Goal: Transaction & Acquisition: Purchase product/service

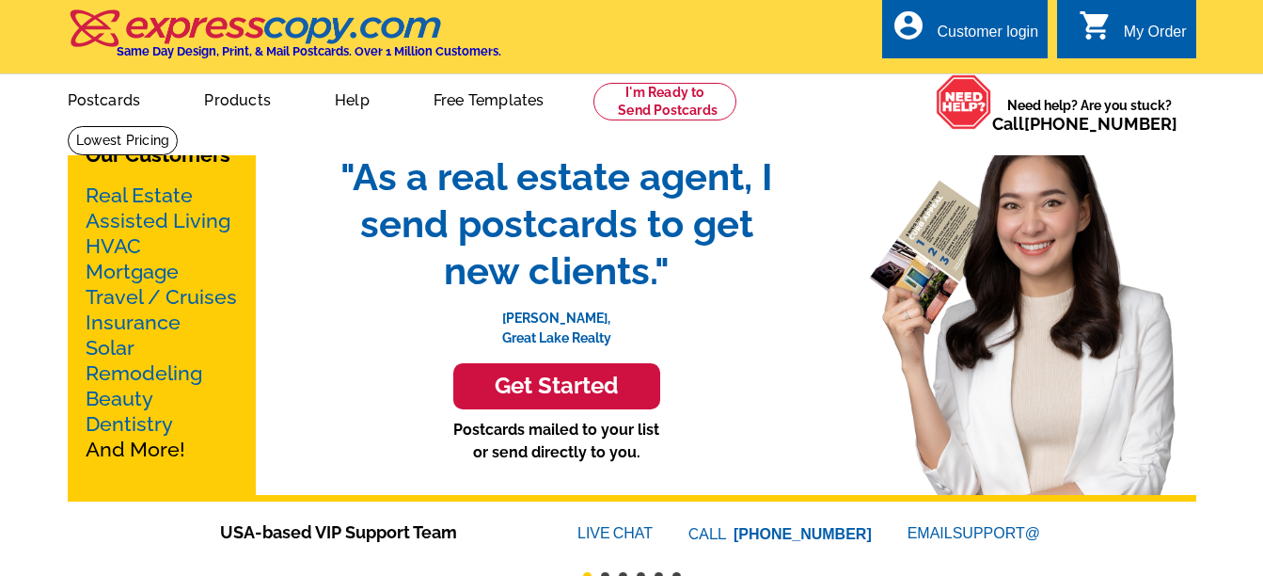
click at [970, 18] on div "account_circle Customer login" at bounding box center [965, 28] width 166 height 59
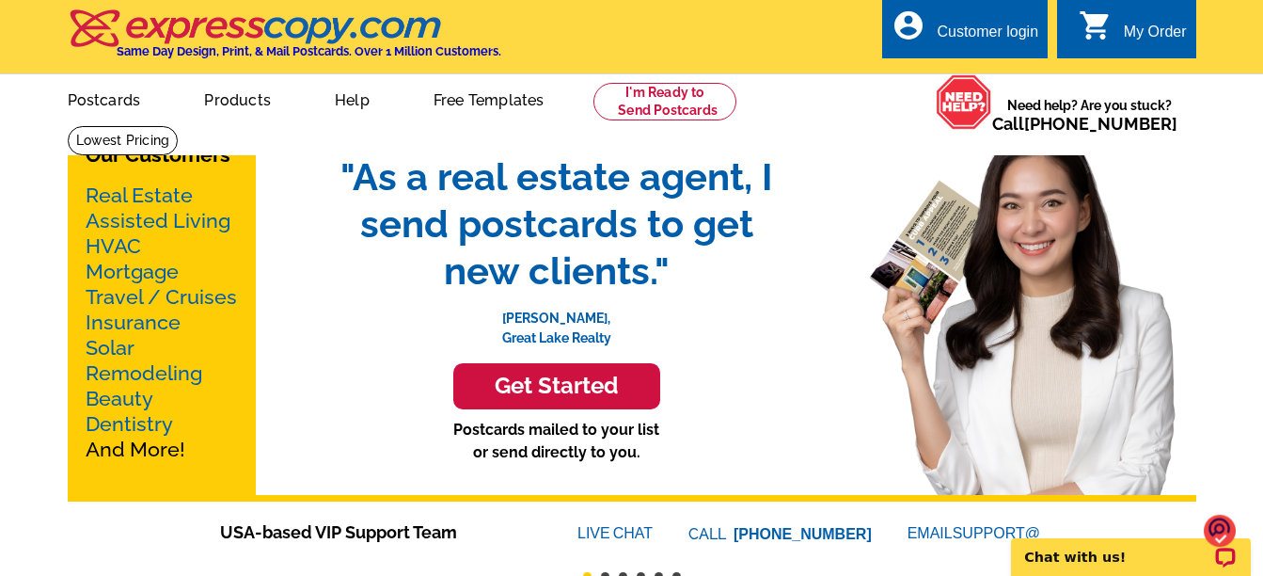
click at [970, 29] on div "Customer login" at bounding box center [988, 37] width 102 height 26
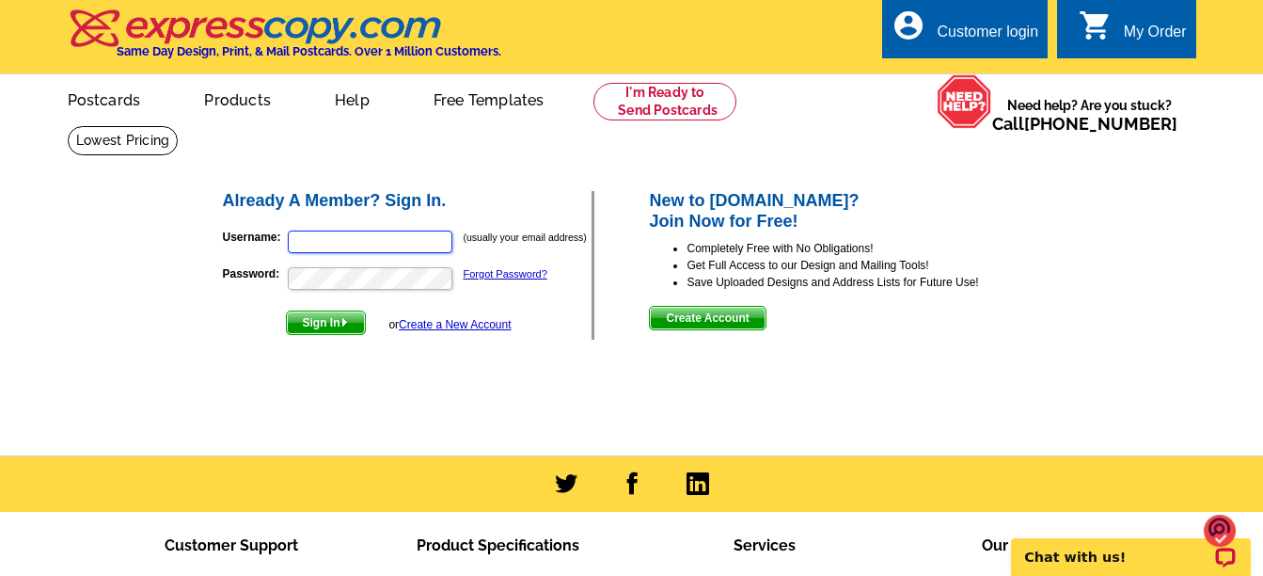
click at [369, 236] on input "Username:" at bounding box center [370, 241] width 165 height 23
type input "shearealtor@yahoo.com"
click at [326, 325] on span "Sign In" at bounding box center [326, 322] width 78 height 23
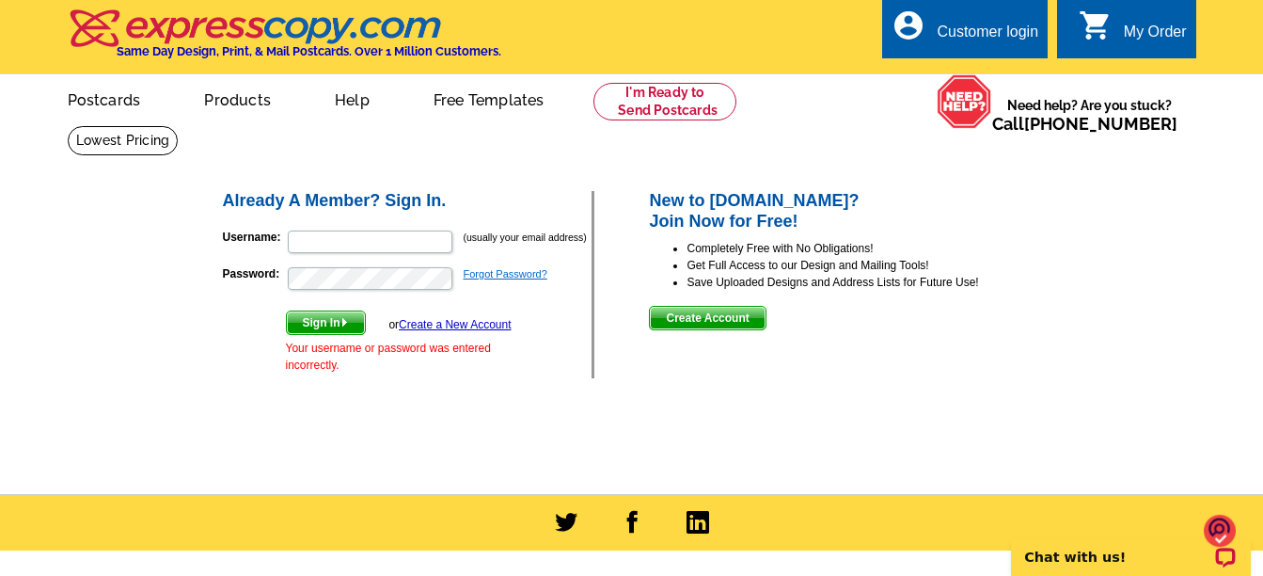
click at [498, 270] on link "Forgot Password?" at bounding box center [506, 273] width 84 height 11
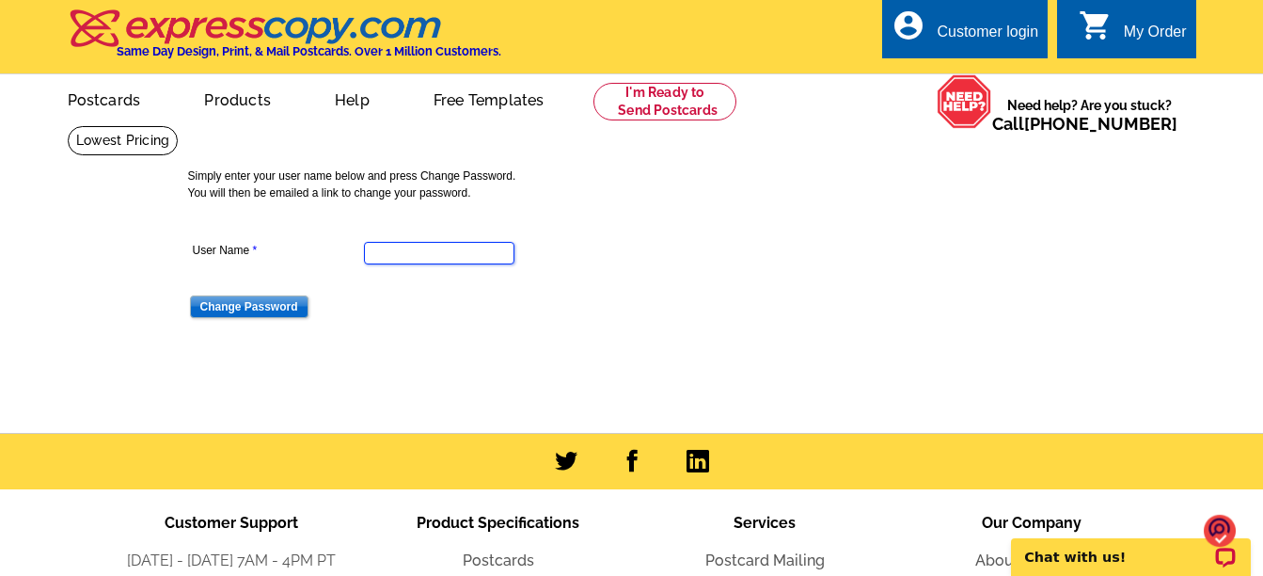
click at [404, 253] on input "User Name" at bounding box center [439, 253] width 150 height 23
type input "shearealtor@yahoo.com"
click at [223, 304] on input "Change Password" at bounding box center [249, 306] width 118 height 23
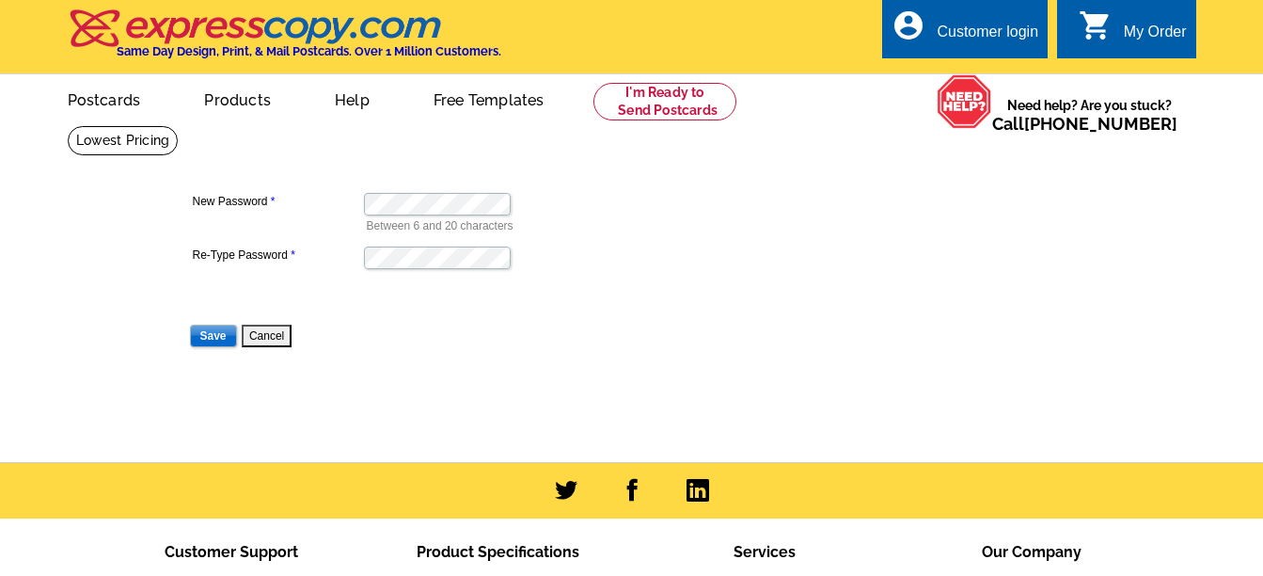
click at [745, 342] on form "New Password Between 6 and 20 characters Re-Type Password Save Cancel" at bounding box center [639, 256] width 903 height 185
click at [195, 336] on input "Save" at bounding box center [213, 335] width 47 height 23
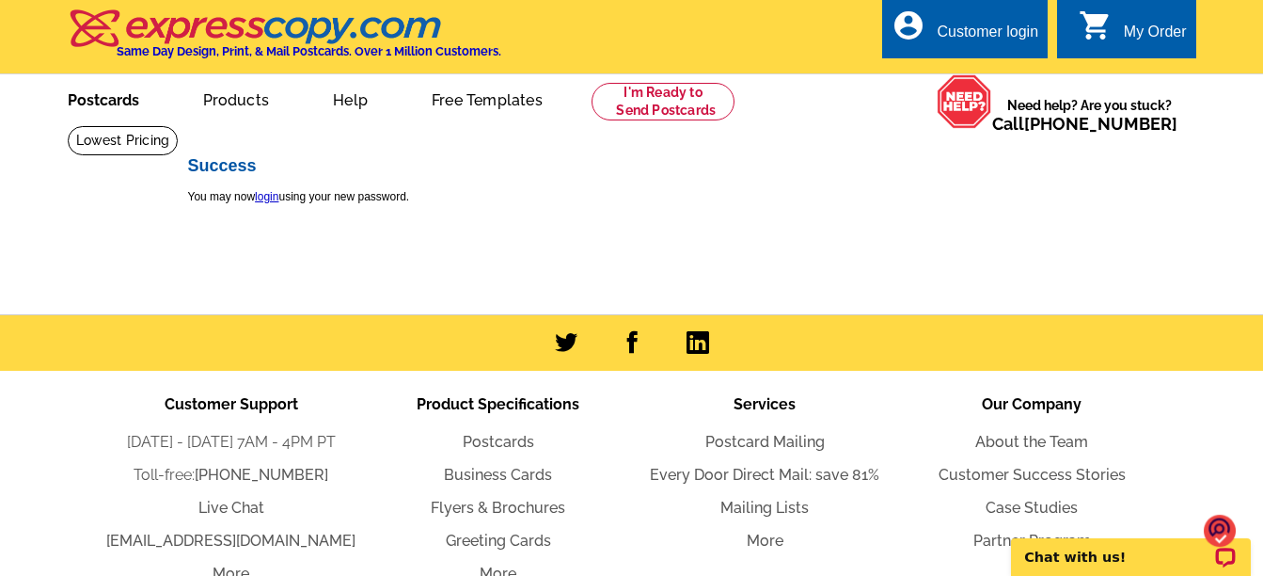
click at [88, 95] on link "Postcards" at bounding box center [104, 98] width 132 height 44
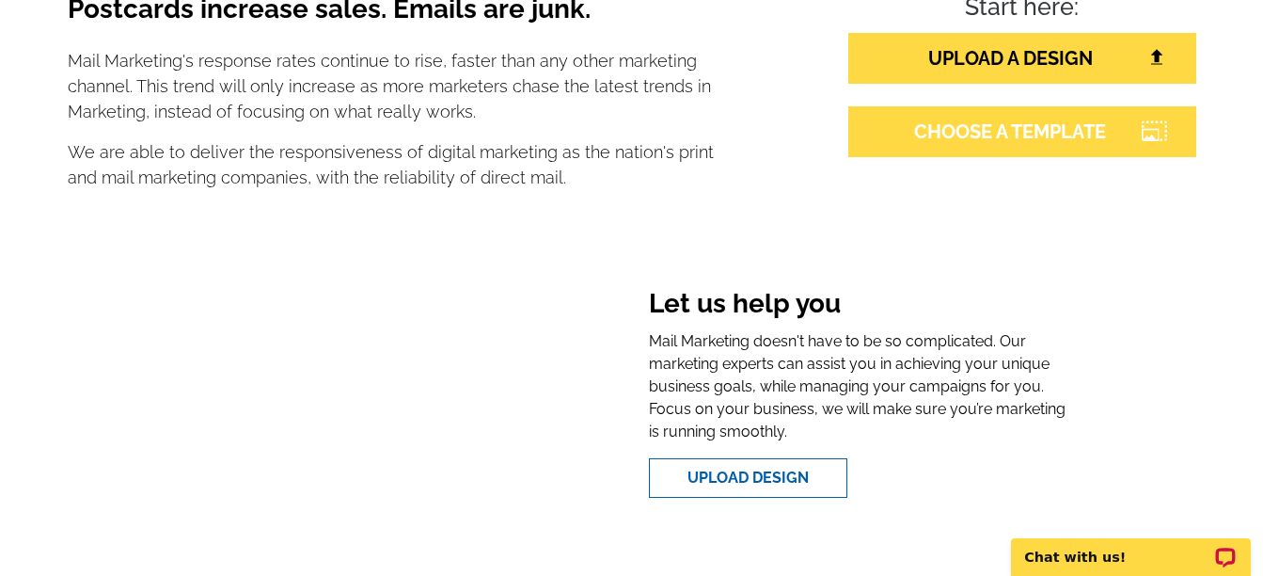
click at [972, 134] on link "CHOOSE A TEMPLATE" at bounding box center [1022, 131] width 348 height 51
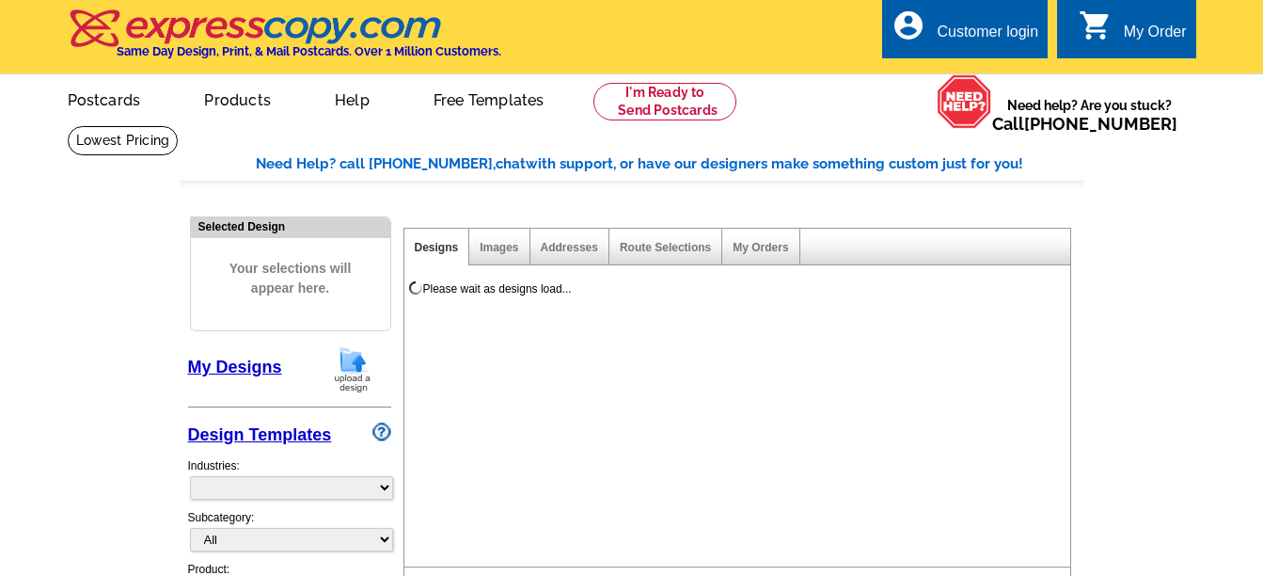
select select "785"
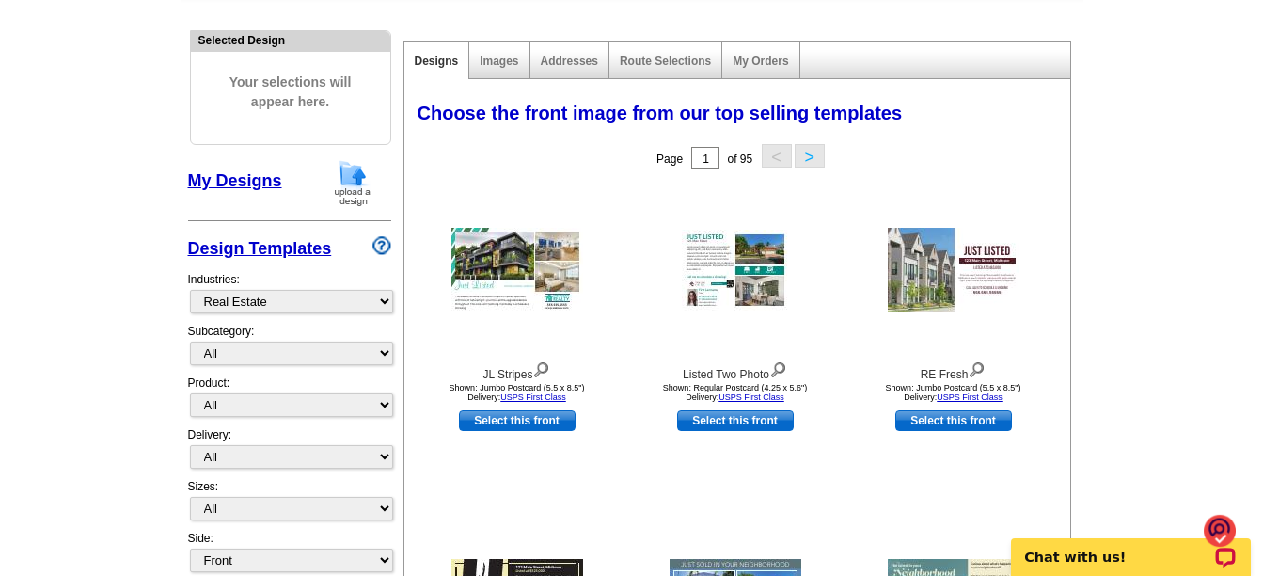
scroll to position [188, 0]
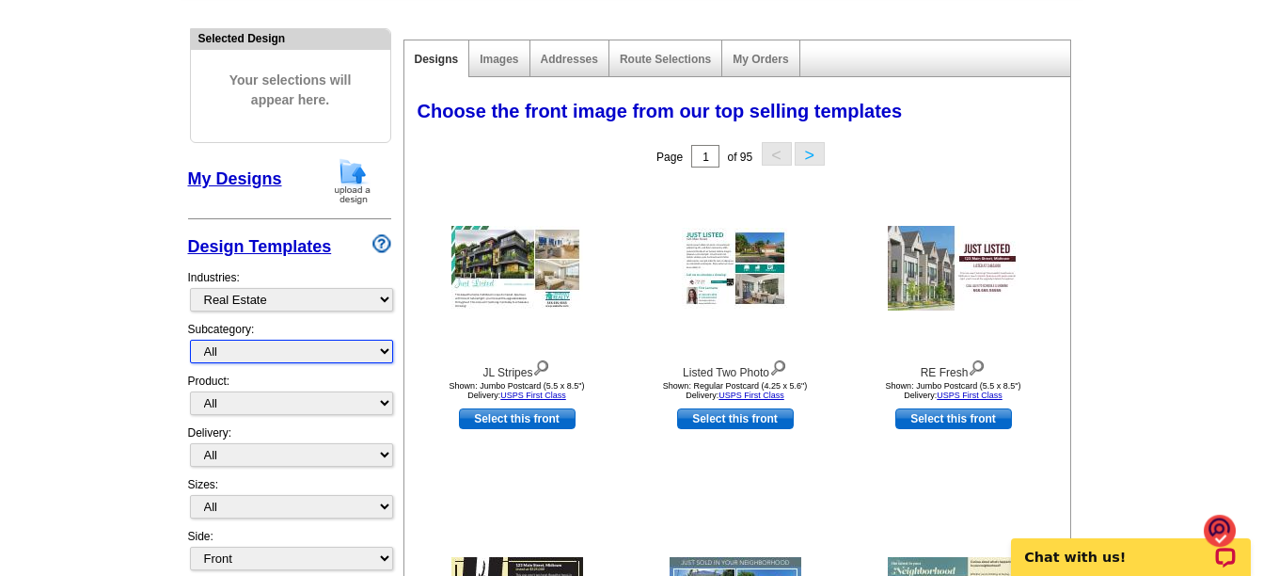
click at [381, 355] on select "All RE/MAX® Referrals [PERSON_NAME]® Berkshire Hathaway Home Services Century 2…" at bounding box center [291, 351] width 203 height 24
select select "788"
click at [190, 340] on select "All RE/MAX® Referrals [PERSON_NAME]® Berkshire Hathaway Home Services Century 2…" at bounding box center [291, 351] width 203 height 24
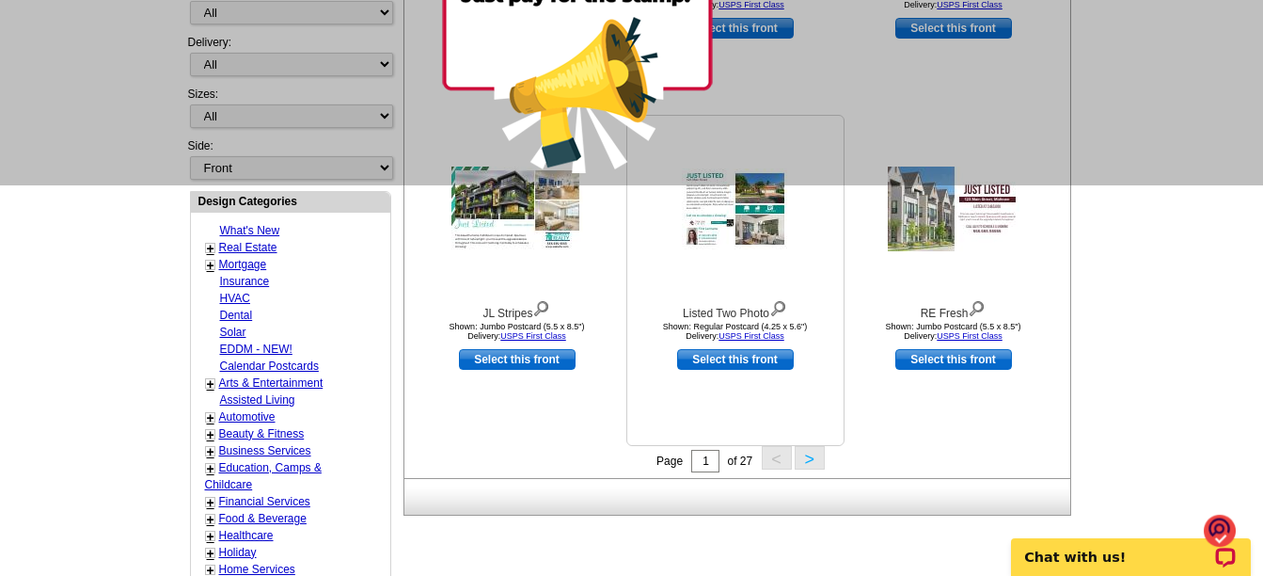
scroll to position [376, 0]
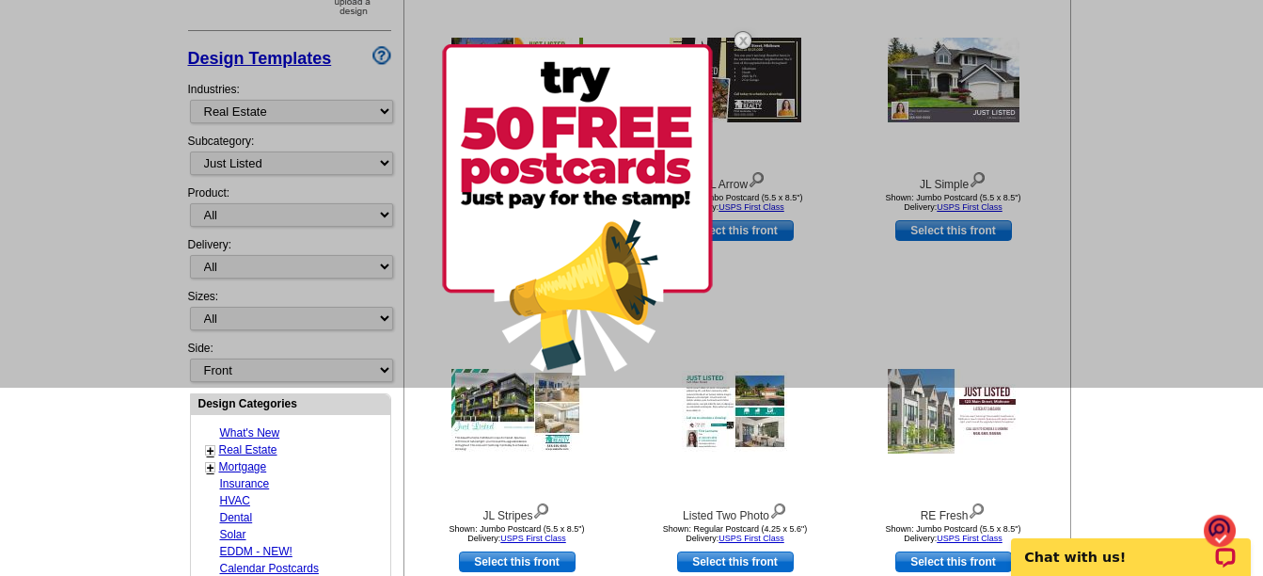
click at [938, 66] on div at bounding box center [631, 100] width 1263 height 576
click at [940, 232] on div at bounding box center [631, 100] width 1263 height 576
click at [738, 39] on img at bounding box center [743, 40] width 55 height 55
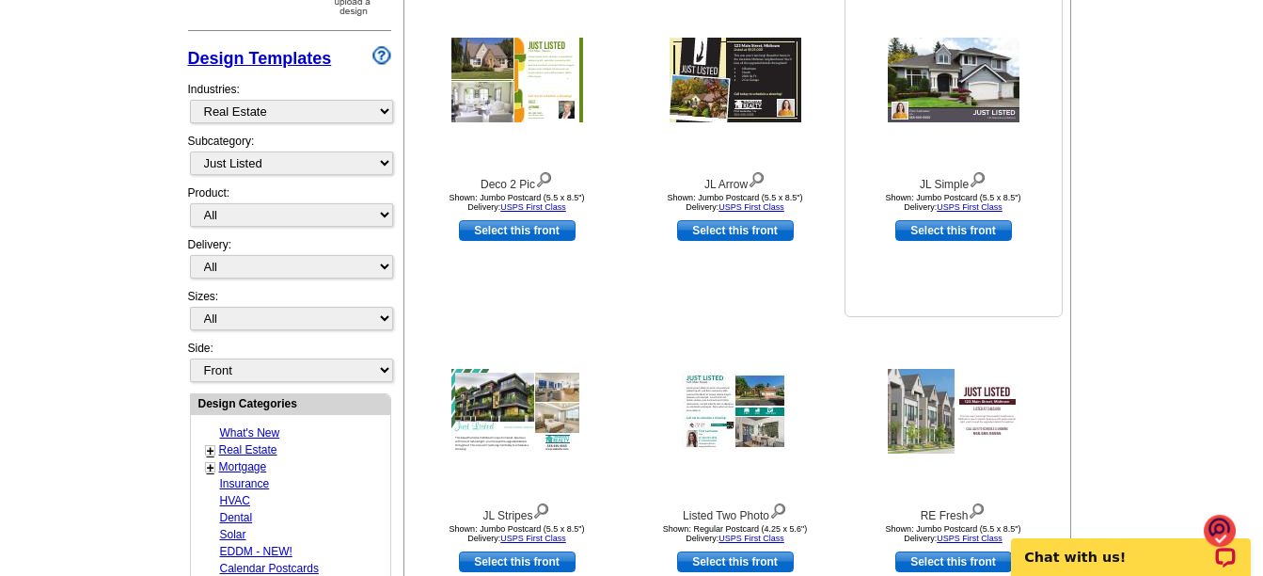
click at [932, 220] on div "JL Simple Shown: Jumbo Postcard (5.5 x 8.5") Delivery: USPS First Class Select …" at bounding box center [953, 151] width 218 height 331
click at [932, 229] on link "Select this front" at bounding box center [953, 230] width 117 height 21
select select "2"
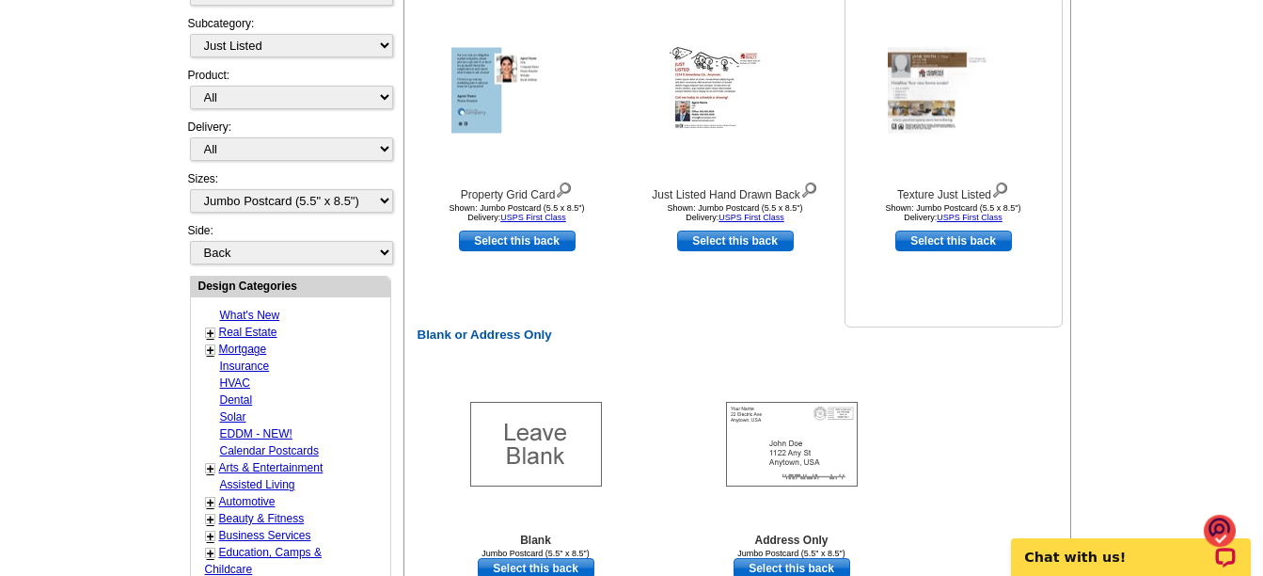
scroll to position [940, 0]
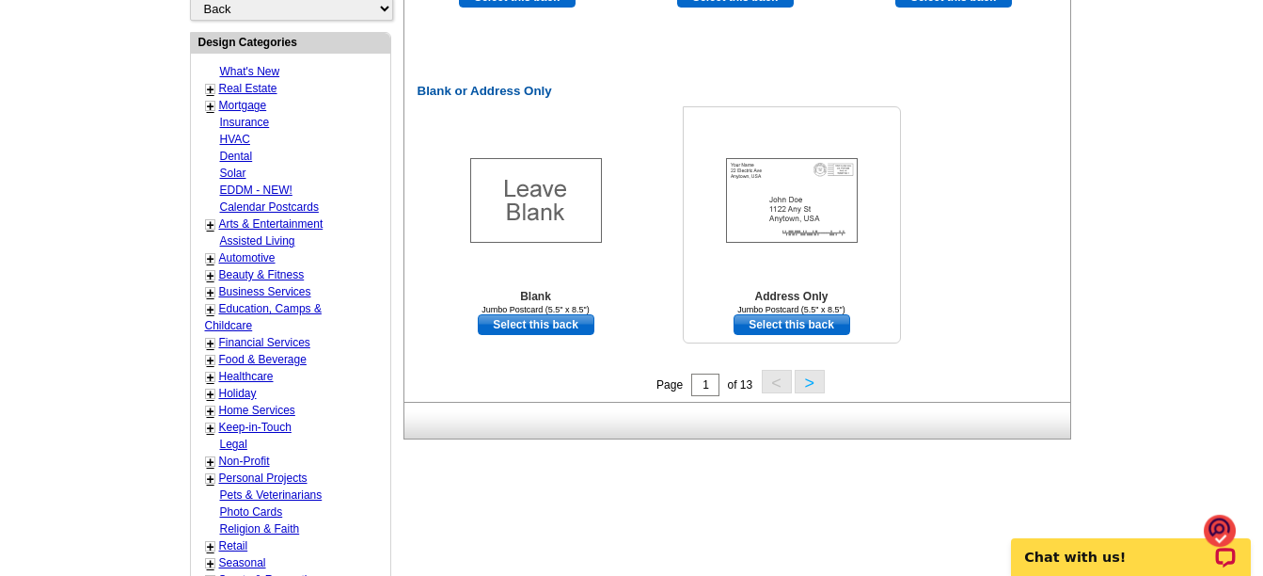
click at [785, 326] on link "Select this back" at bounding box center [792, 324] width 117 height 21
select select "front"
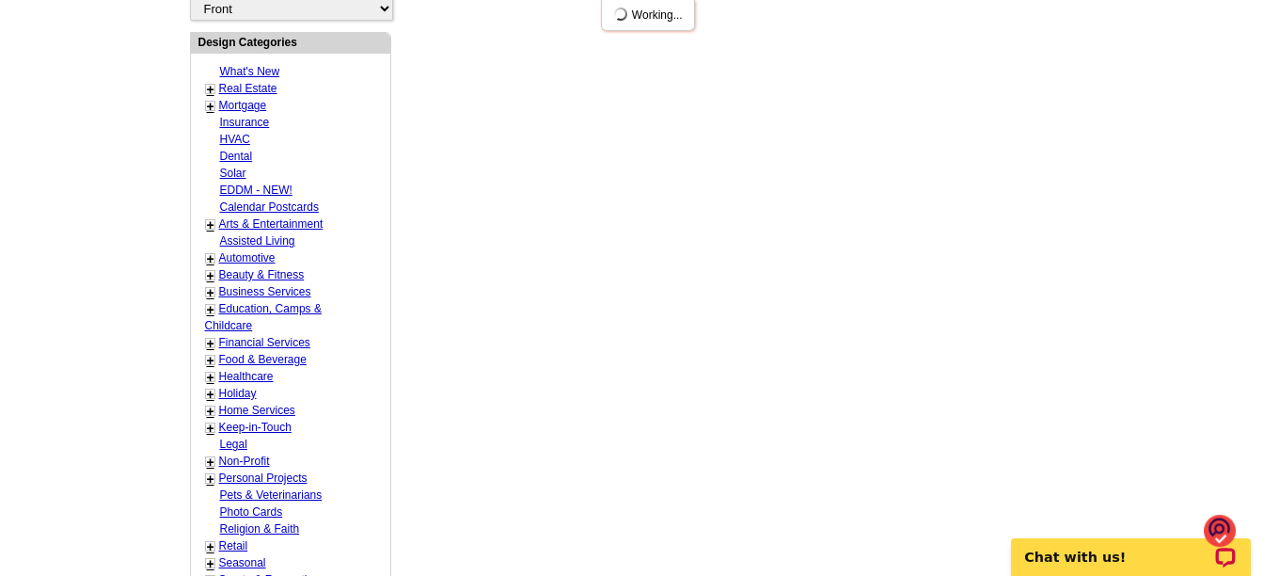
scroll to position [0, 0]
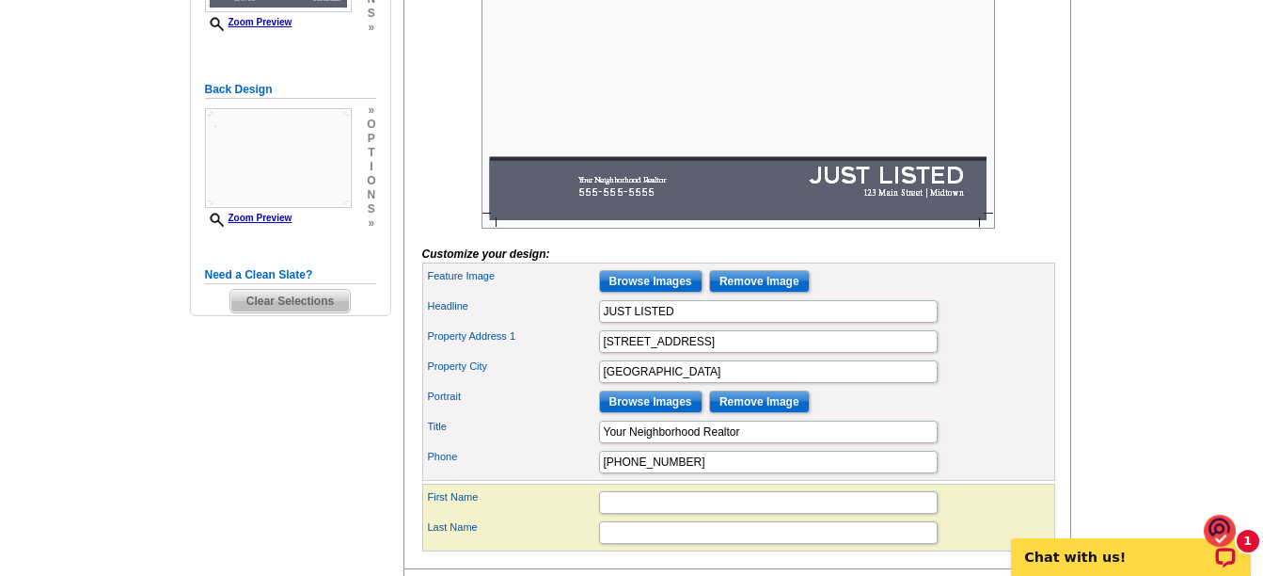
scroll to position [470, 0]
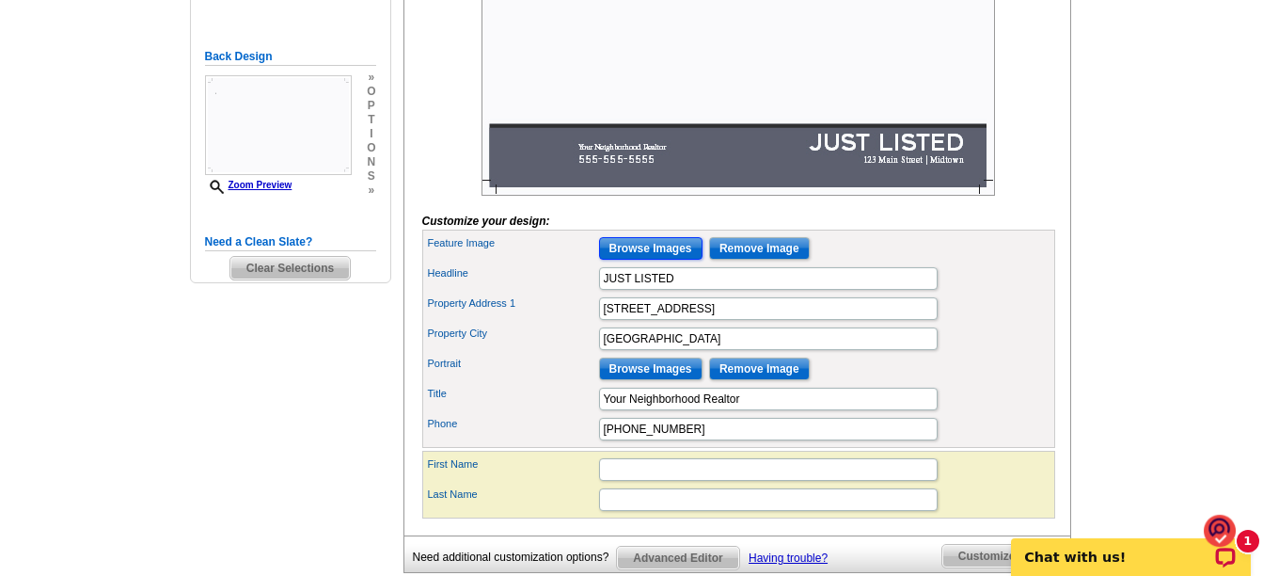
click at [644, 260] on input "Browse Images" at bounding box center [650, 248] width 103 height 23
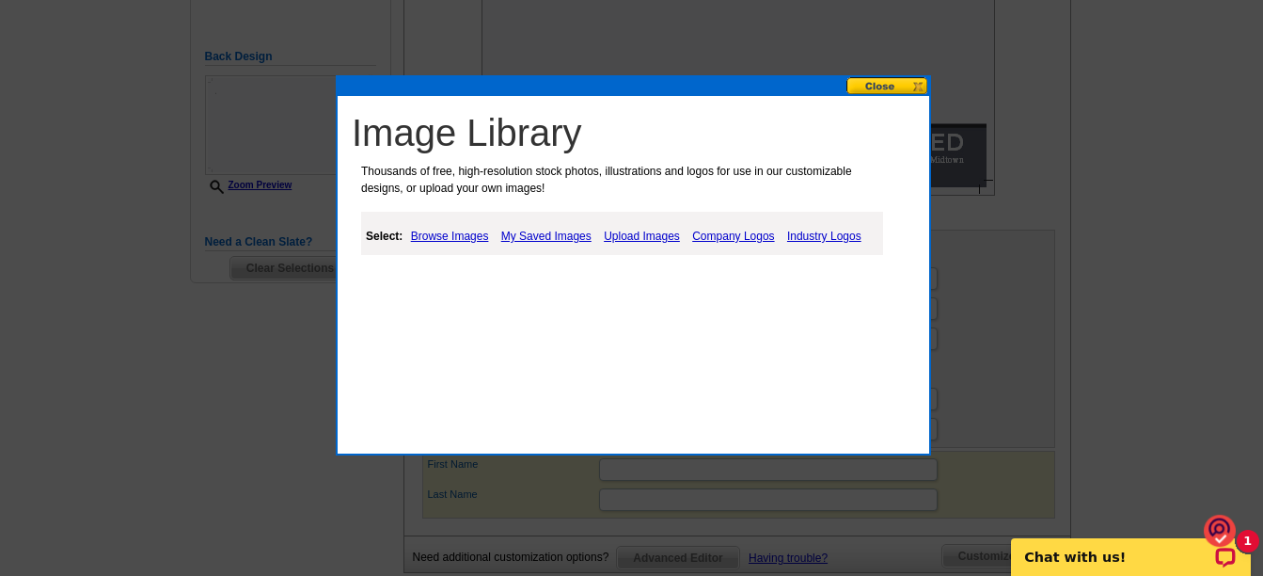
click at [439, 233] on link "Browse Images" at bounding box center [449, 236] width 87 height 23
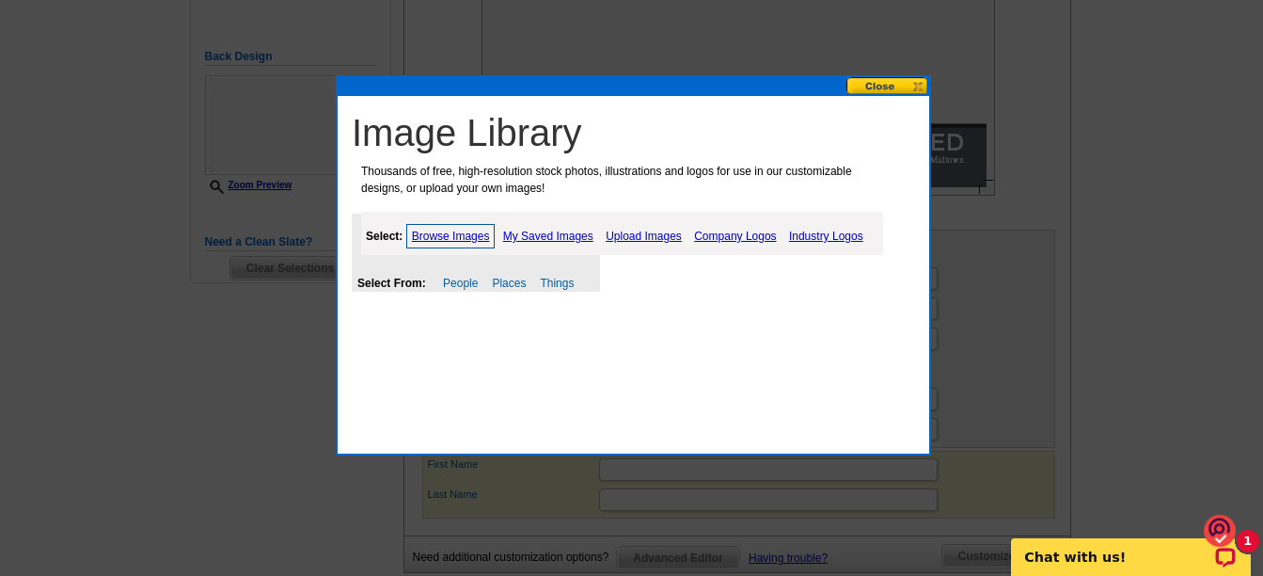
click at [439, 233] on link "Browse Images" at bounding box center [450, 236] width 89 height 24
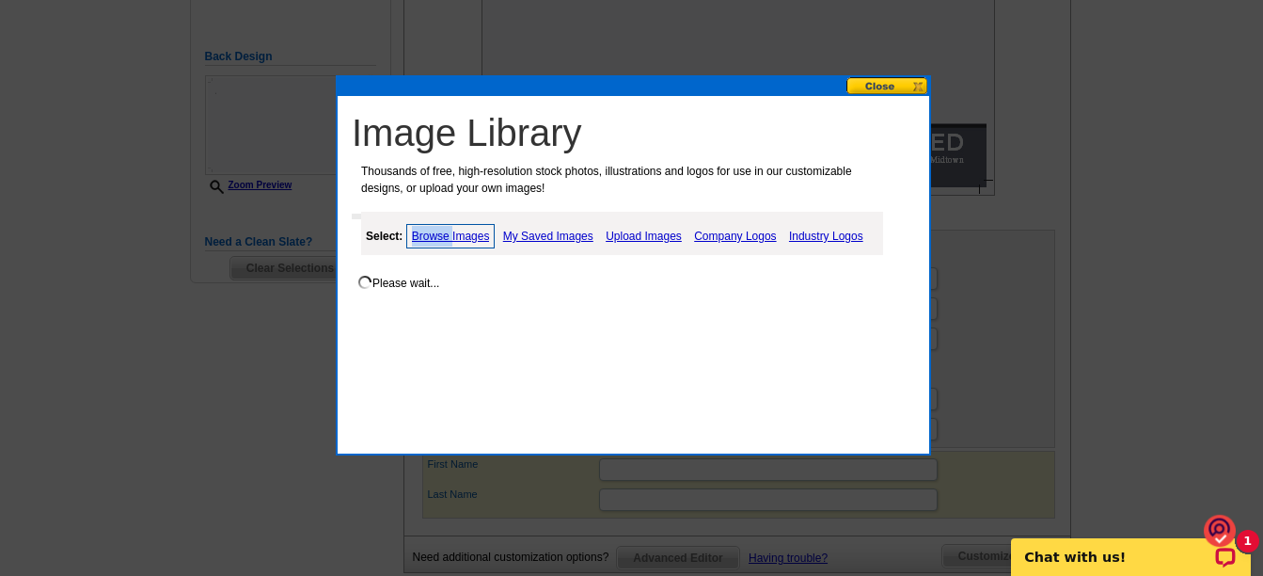
click at [439, 233] on link "Browse Images" at bounding box center [450, 236] width 89 height 24
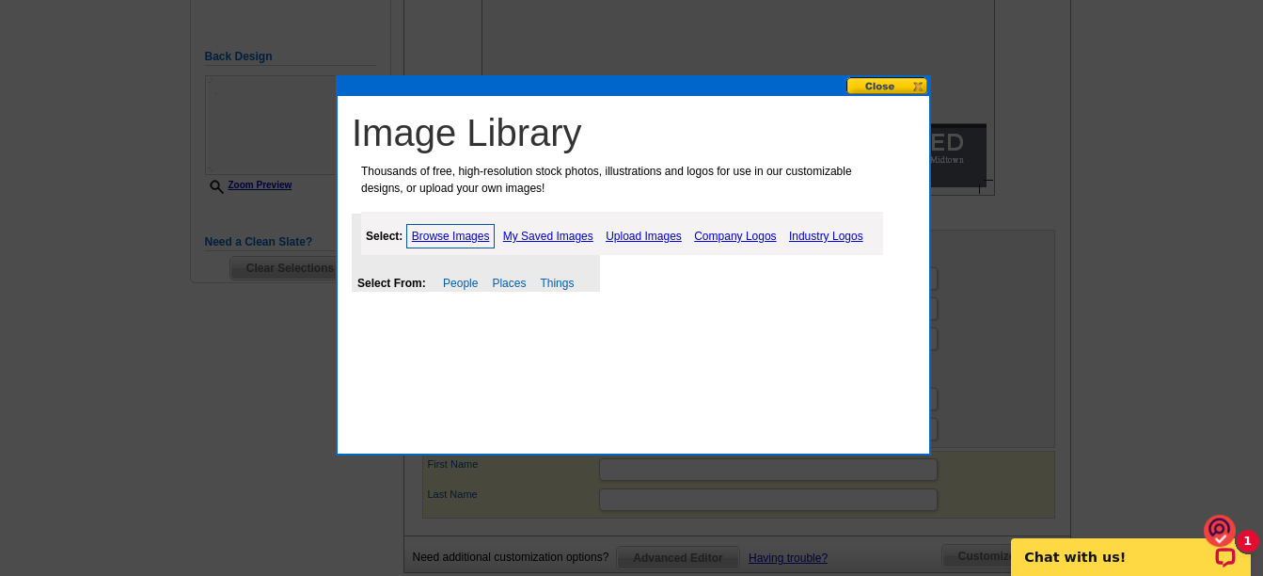
click at [560, 233] on link "My Saved Images" at bounding box center [548, 236] width 100 height 23
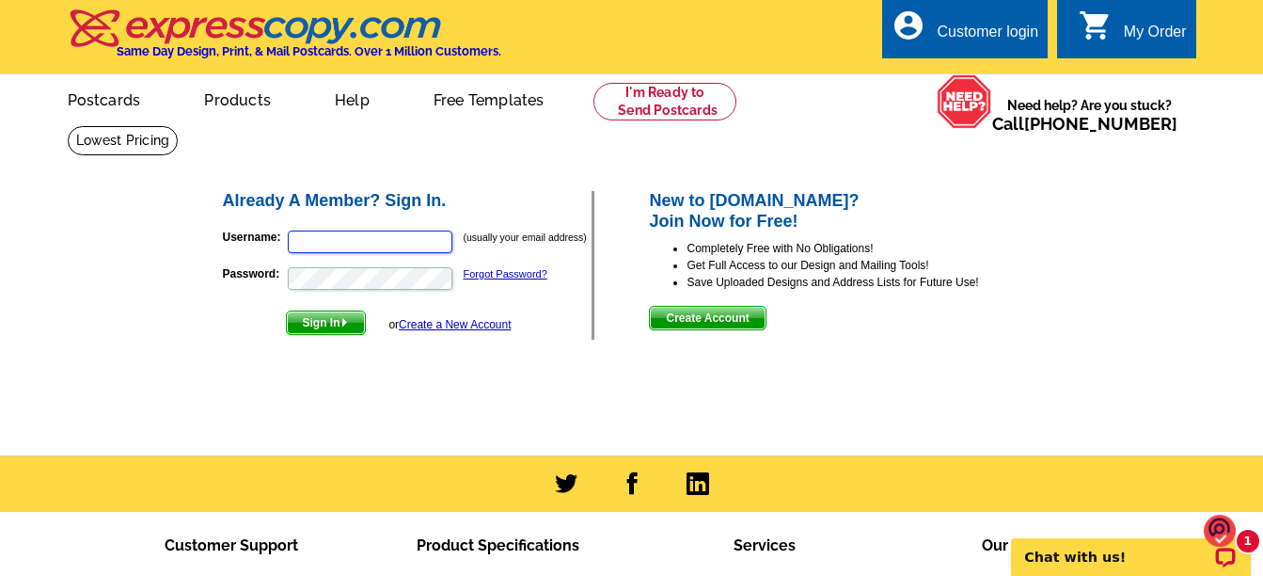
click at [387, 245] on input "Username:" at bounding box center [370, 241] width 165 height 23
type input "[EMAIL_ADDRESS][DOMAIN_NAME]"
click at [330, 322] on span "Sign In" at bounding box center [326, 322] width 78 height 23
